Goal: Transaction & Acquisition: Book appointment/travel/reservation

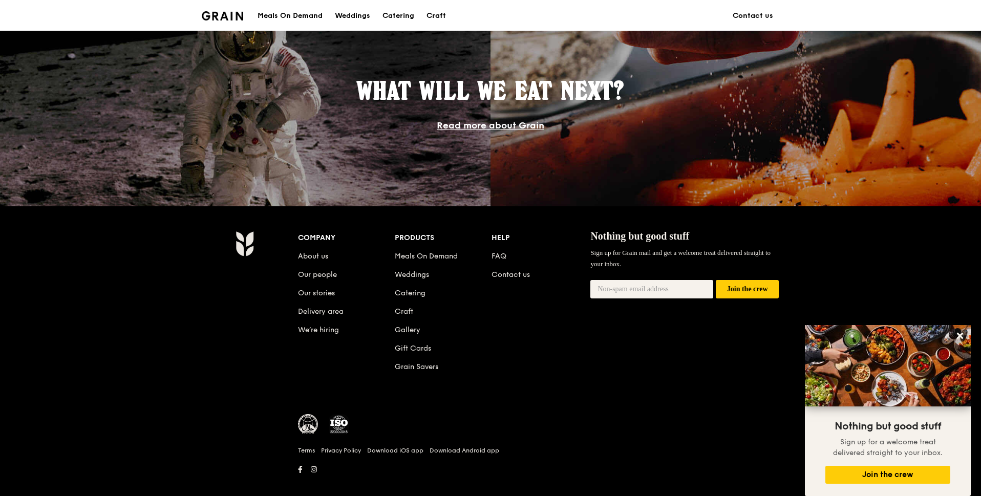
scroll to position [899, 0]
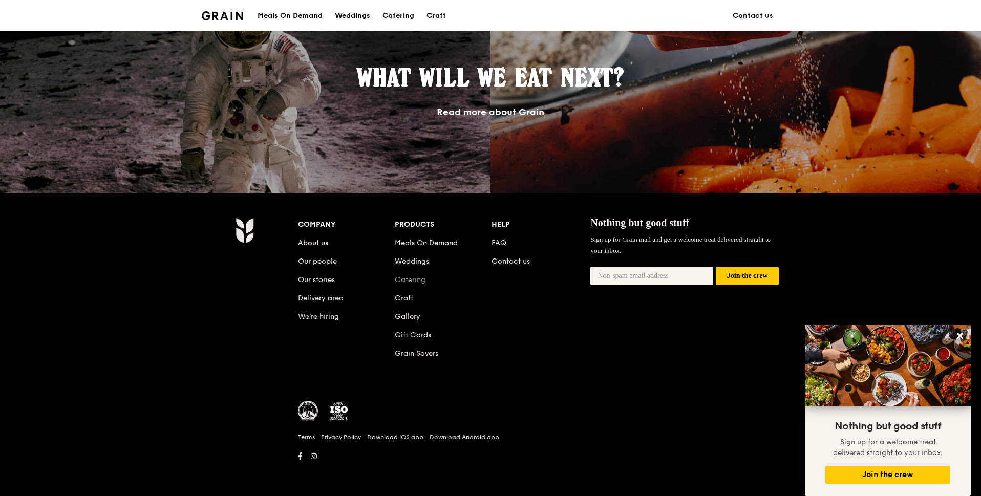
click at [414, 283] on link "Catering" at bounding box center [410, 280] width 31 height 9
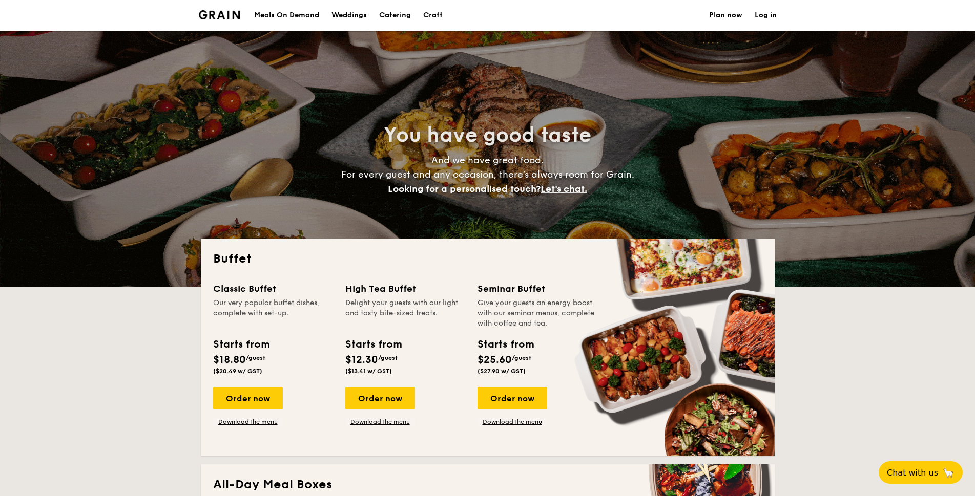
select select
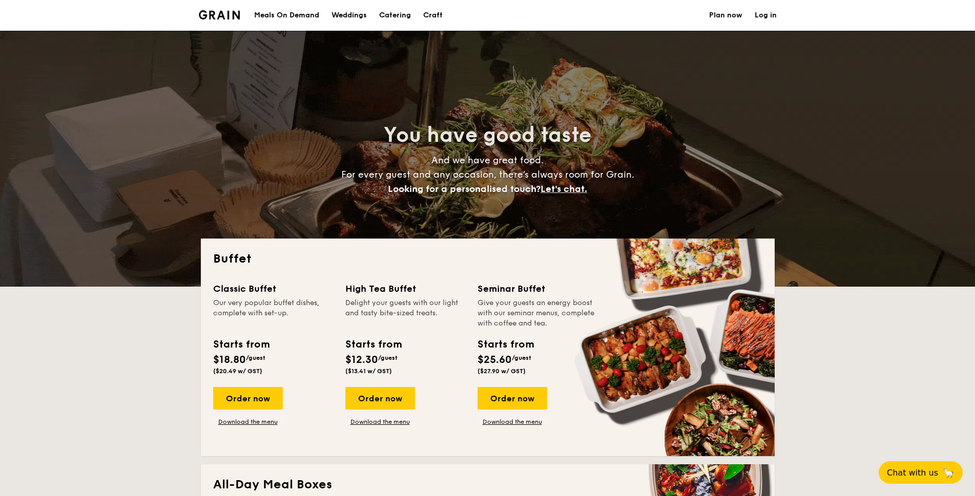
click at [340, 17] on div "Weddings" at bounding box center [348, 15] width 35 height 31
